Goal: Use online tool/utility: Utilize a website feature to perform a specific function

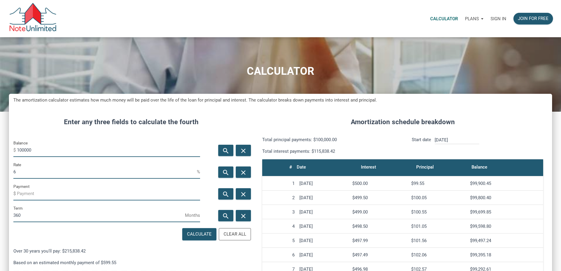
click at [497, 19] on p "Sign in" at bounding box center [499, 18] width 16 height 5
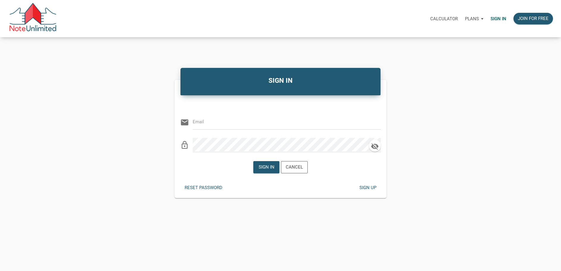
type input "[EMAIL_ADDRESS][DOMAIN_NAME]"
click at [299, 53] on div "SIGN IN Or Be Classical email [EMAIL_ADDRESS][DOMAIN_NAME] clear lock_outline S…" at bounding box center [280, 131] width 561 height 189
click at [269, 167] on div "Sign in" at bounding box center [266, 167] width 16 height 7
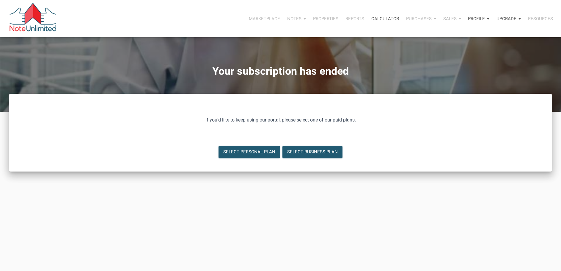
click at [387, 19] on p "Calculator" at bounding box center [385, 18] width 28 height 5
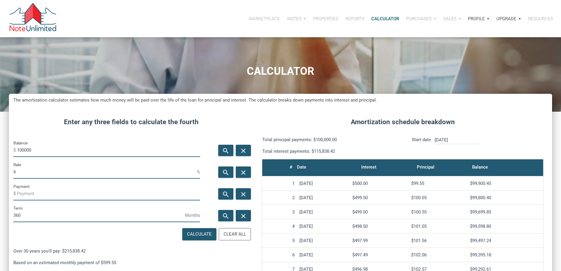
scroll to position [326, 543]
click at [234, 235] on div "Clear All" at bounding box center [235, 233] width 23 height 7
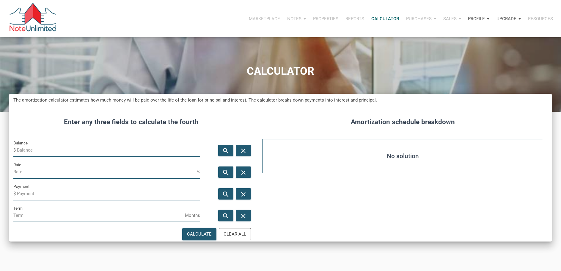
click at [21, 149] on input "Balance" at bounding box center [108, 149] width 183 height 13
type input "600000"
click at [15, 172] on input "Rate" at bounding box center [104, 171] width 183 height 13
type input "7"
click at [22, 215] on input "Term" at bounding box center [99, 214] width 172 height 13
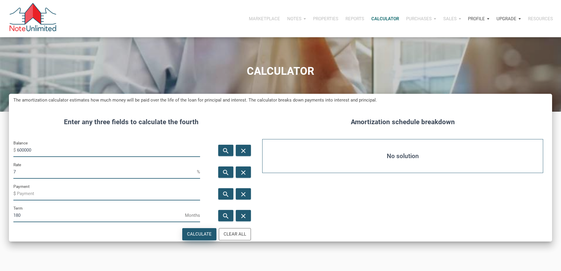
type input "180"
click at [198, 235] on div "Calculate" at bounding box center [199, 233] width 25 height 7
type input "-5392.97"
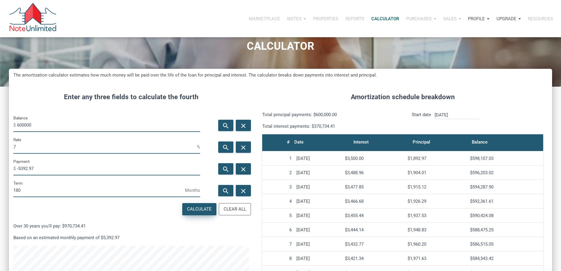
scroll to position [0, 0]
